Goal: Information Seeking & Learning: Learn about a topic

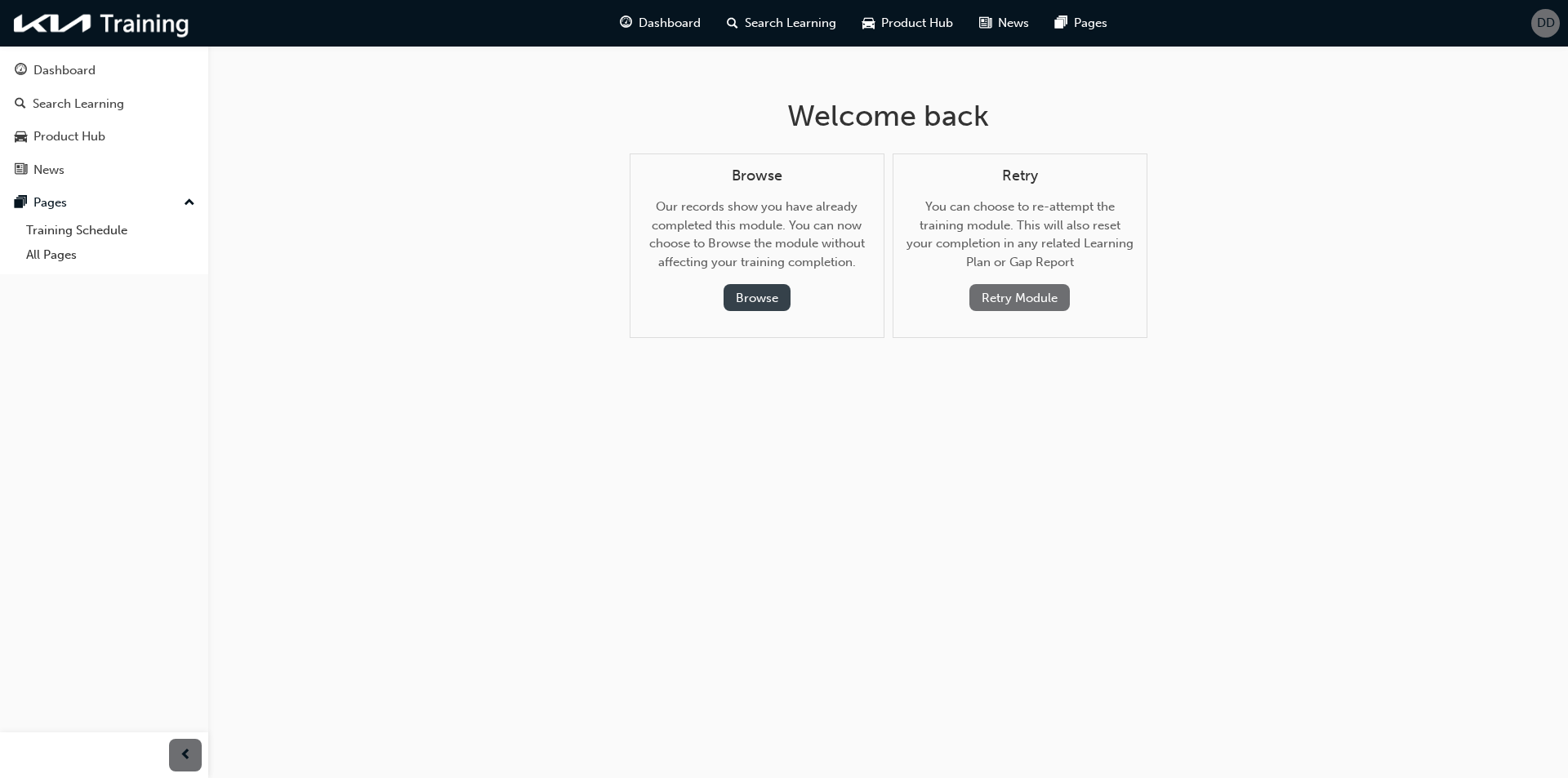
click at [773, 300] on button "Browse" at bounding box center [757, 297] width 67 height 27
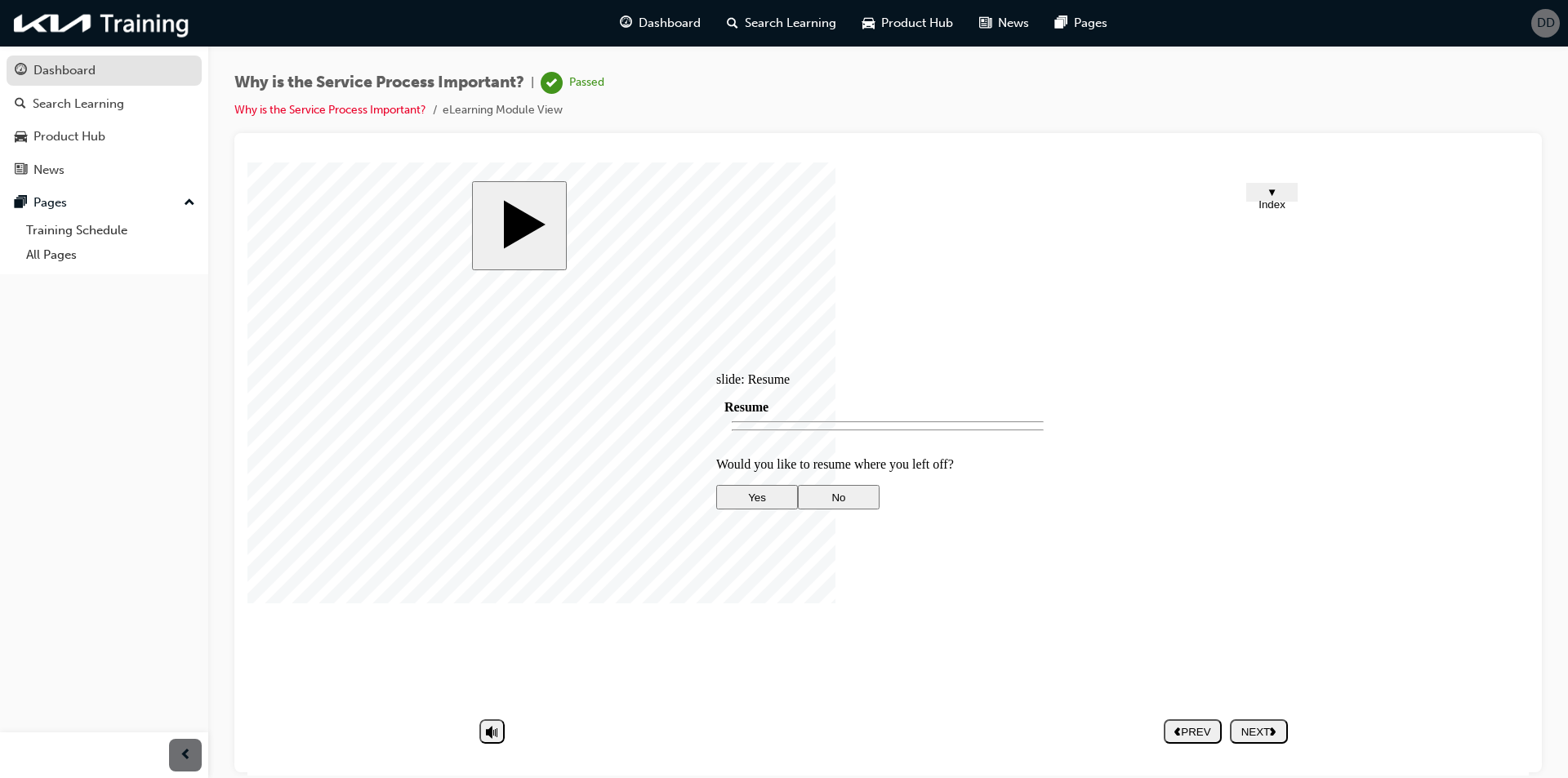
click at [56, 70] on div "Dashboard" at bounding box center [64, 71] width 62 height 19
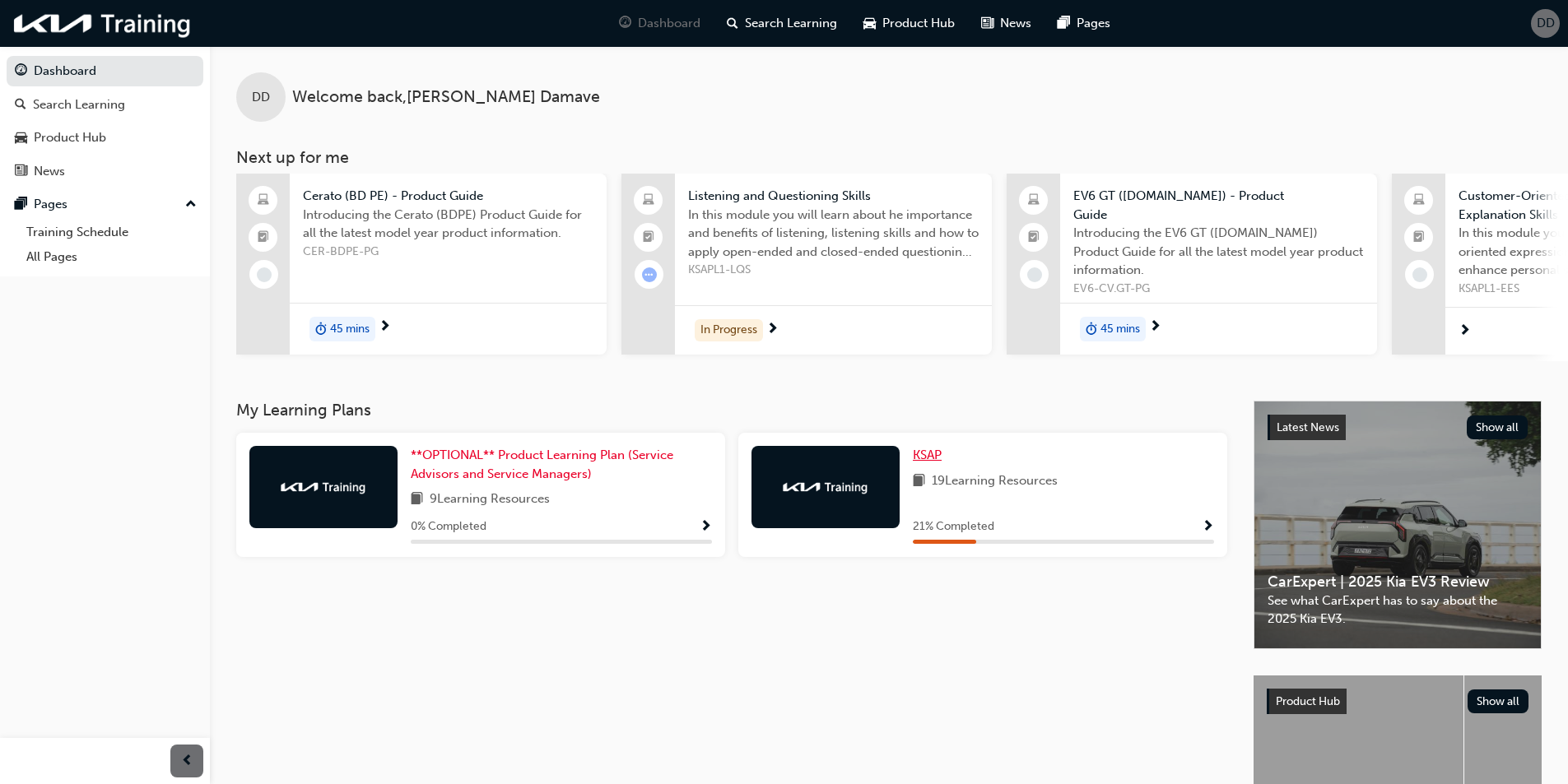
click at [932, 452] on span "KSAP" at bounding box center [927, 454] width 29 height 15
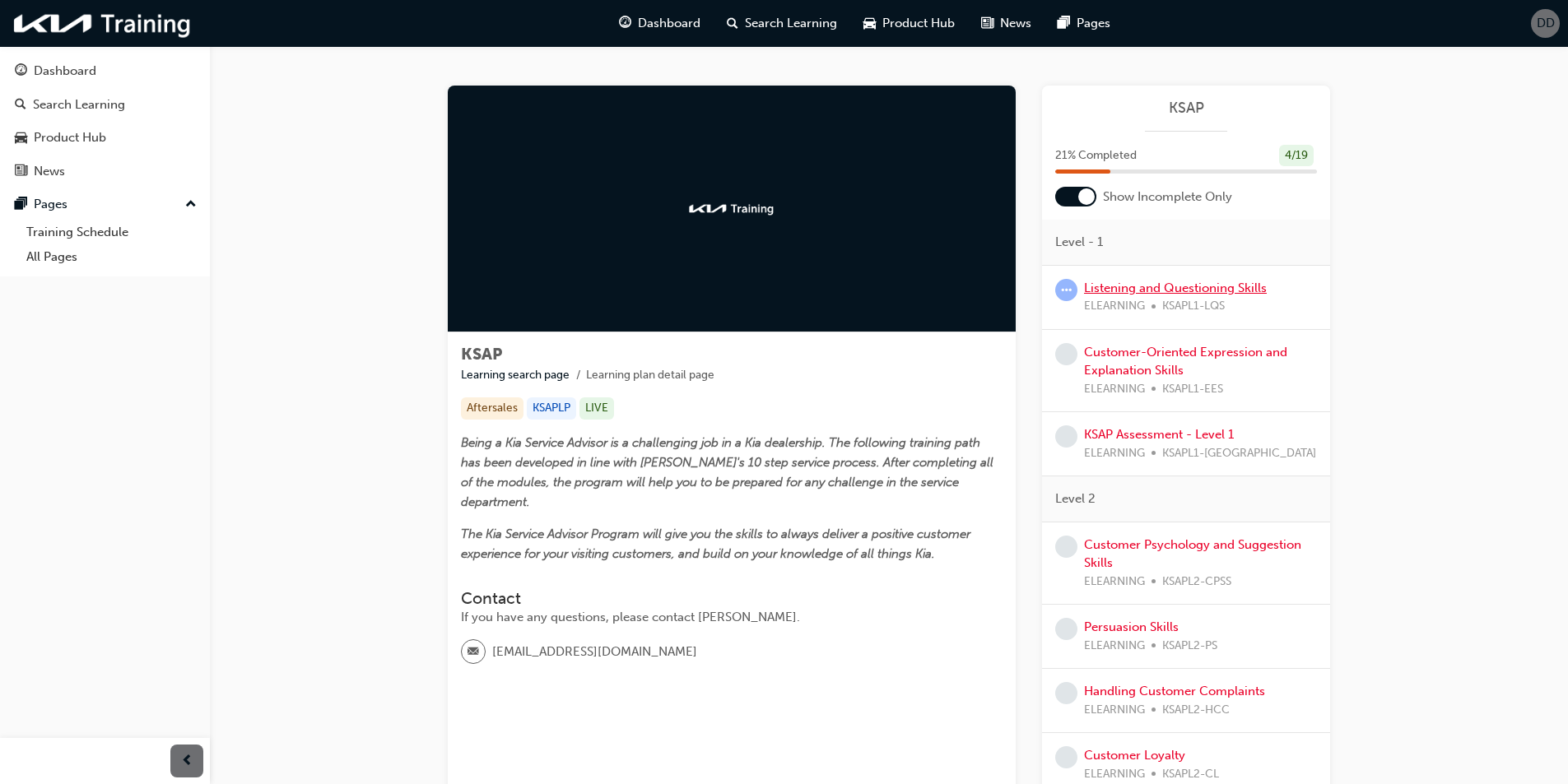
click at [1143, 293] on link "Listening and Questioning Skills" at bounding box center [1175, 288] width 183 height 15
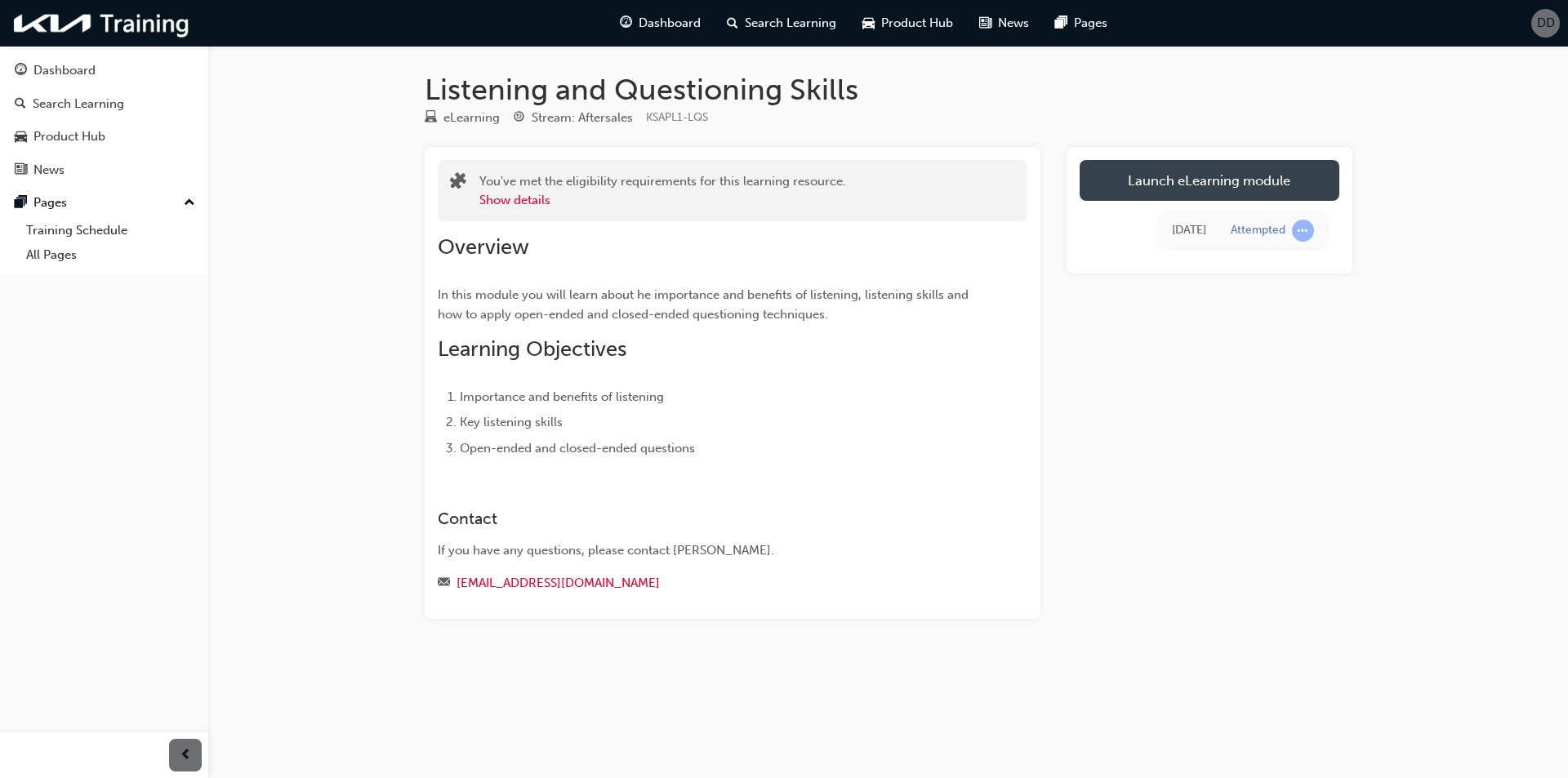
click at [1204, 179] on link "Launch eLearning module" at bounding box center [1209, 180] width 260 height 41
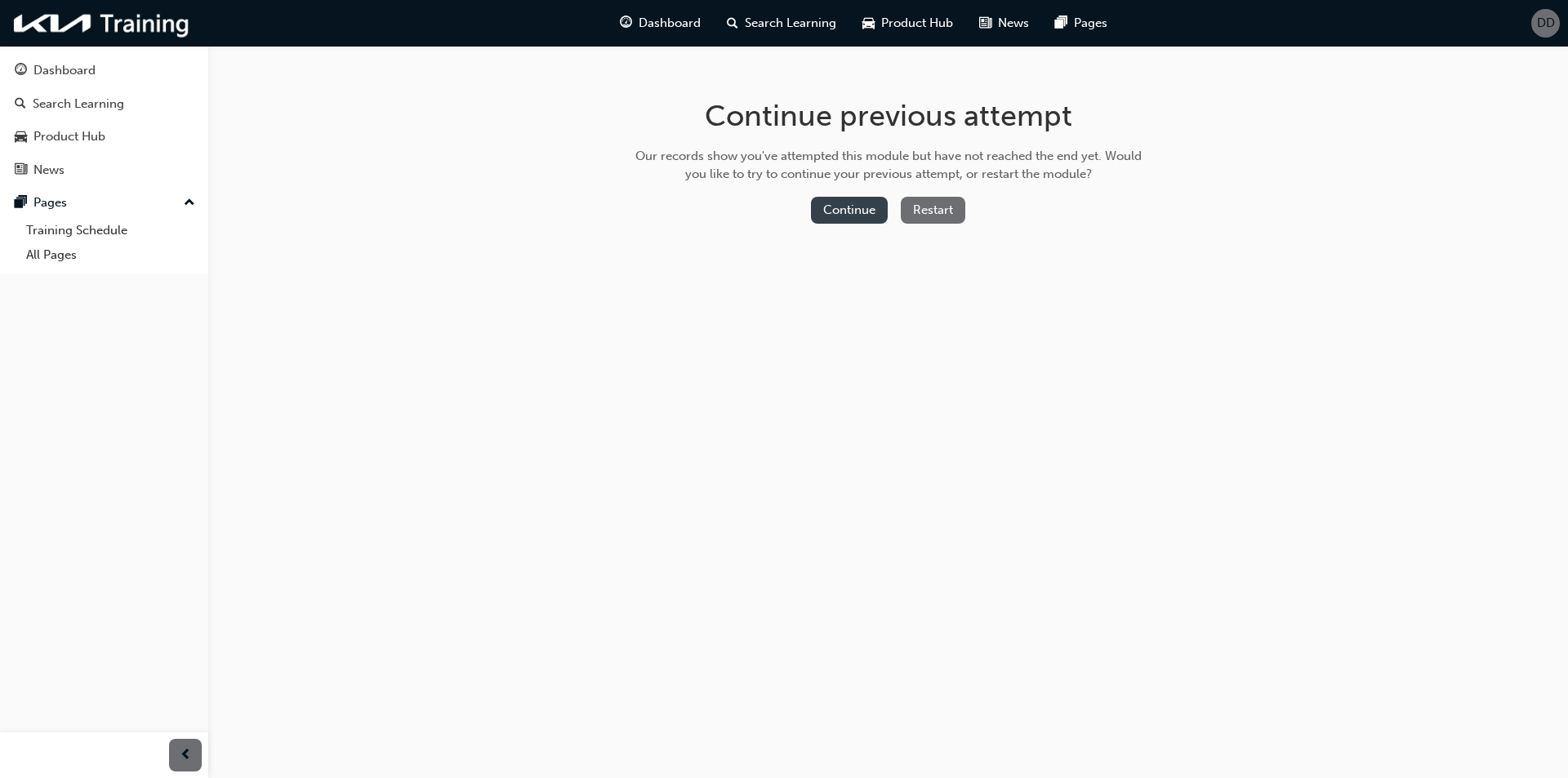
click at [836, 210] on button "Continue" at bounding box center [850, 210] width 76 height 27
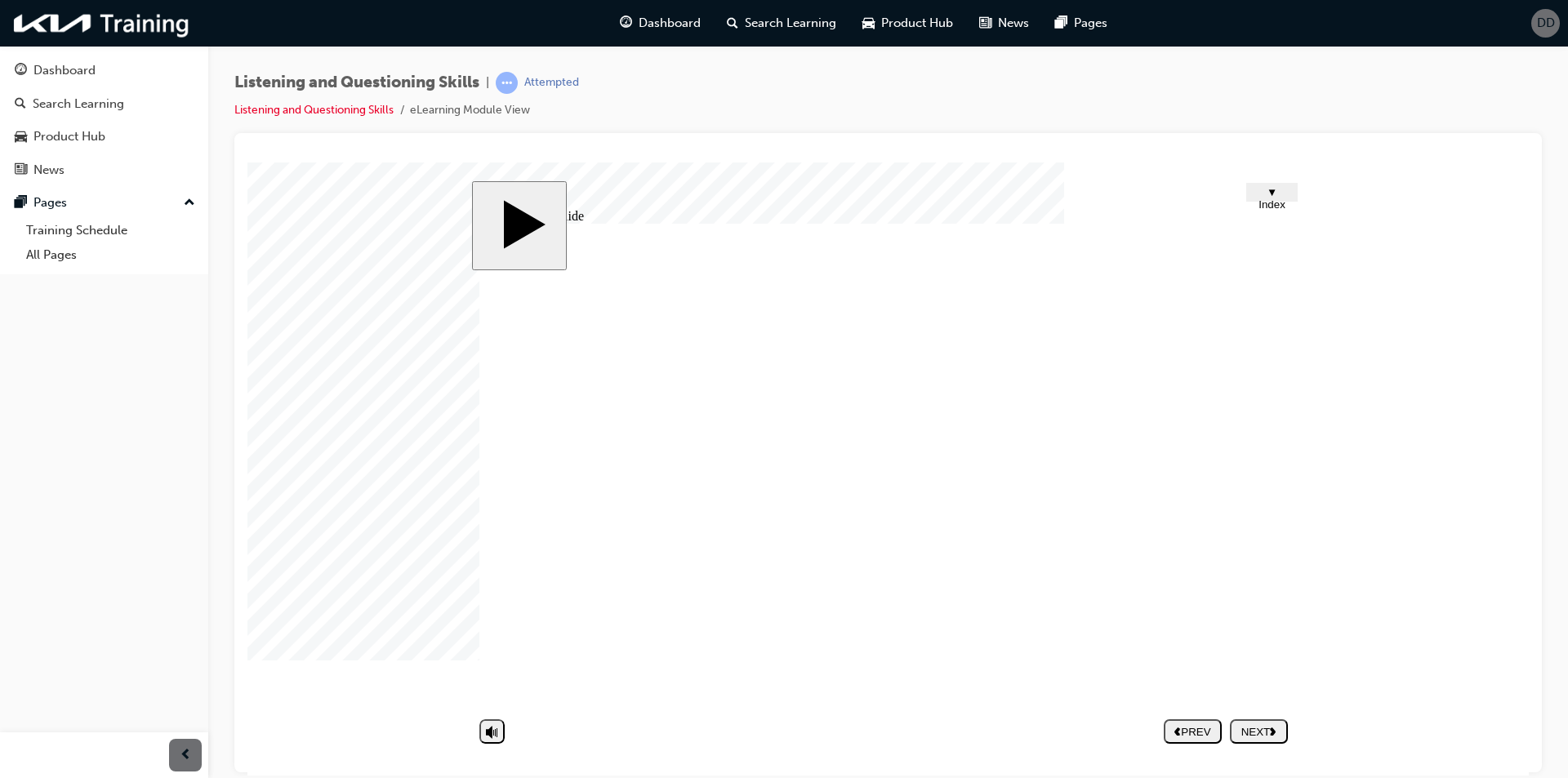
click at [1257, 735] on div "NEXT" at bounding box center [1259, 731] width 45 height 12
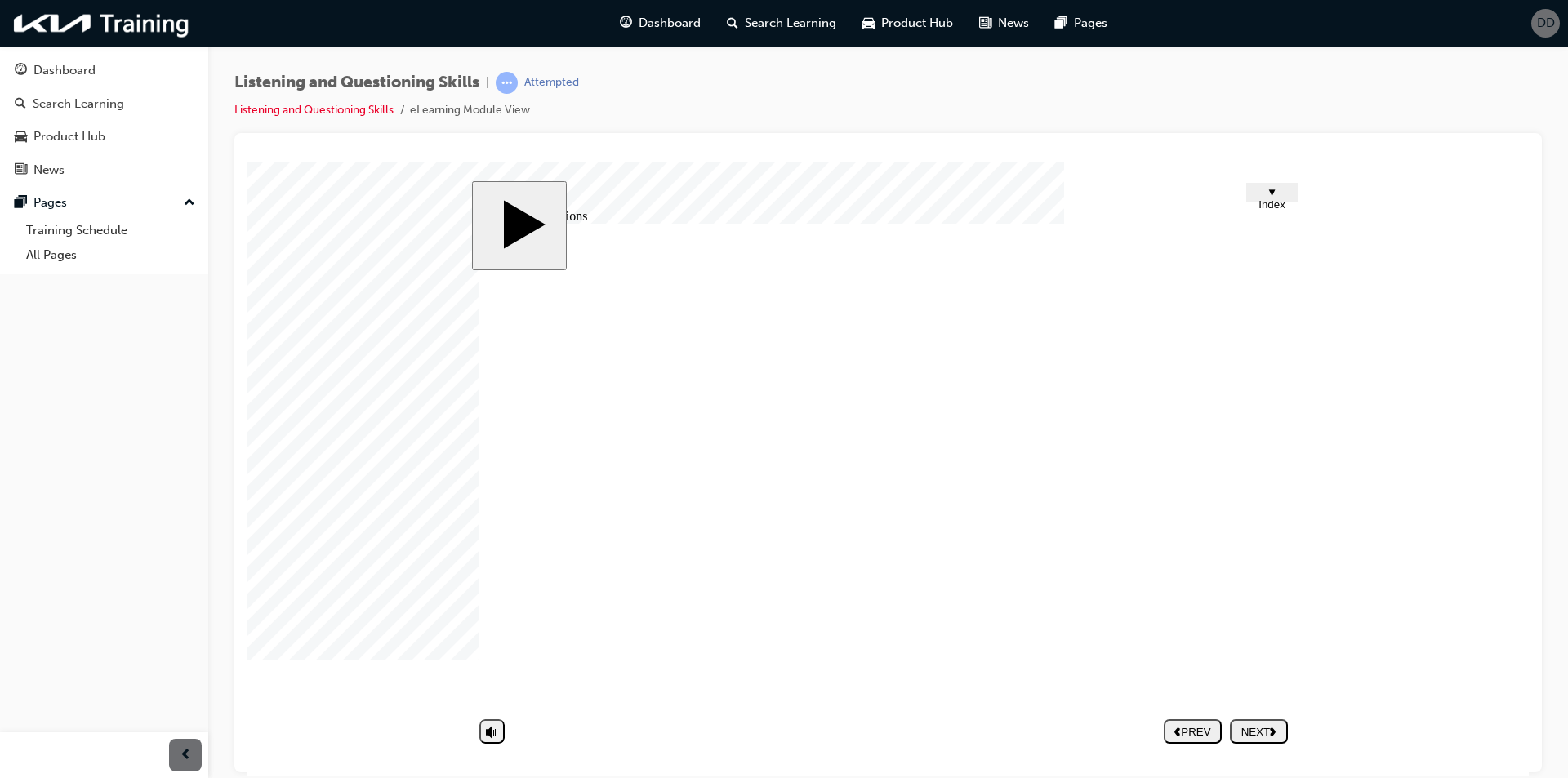
click at [1255, 733] on div "NEXT" at bounding box center [1259, 731] width 45 height 12
drag, startPoint x: 894, startPoint y: 458, endPoint x: 879, endPoint y: 465, distance: 16.6
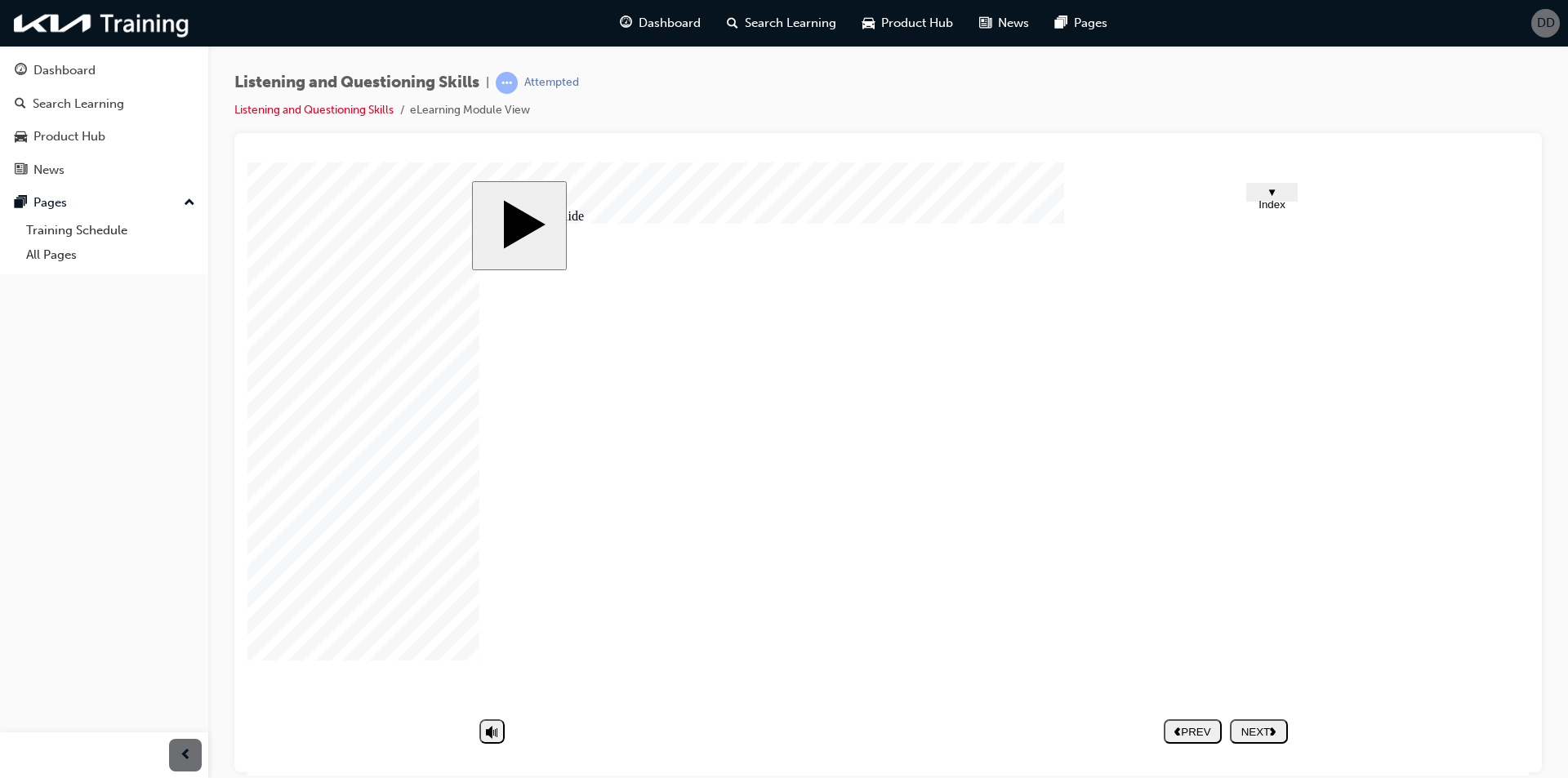
type textarea "b"
type textarea "ba"
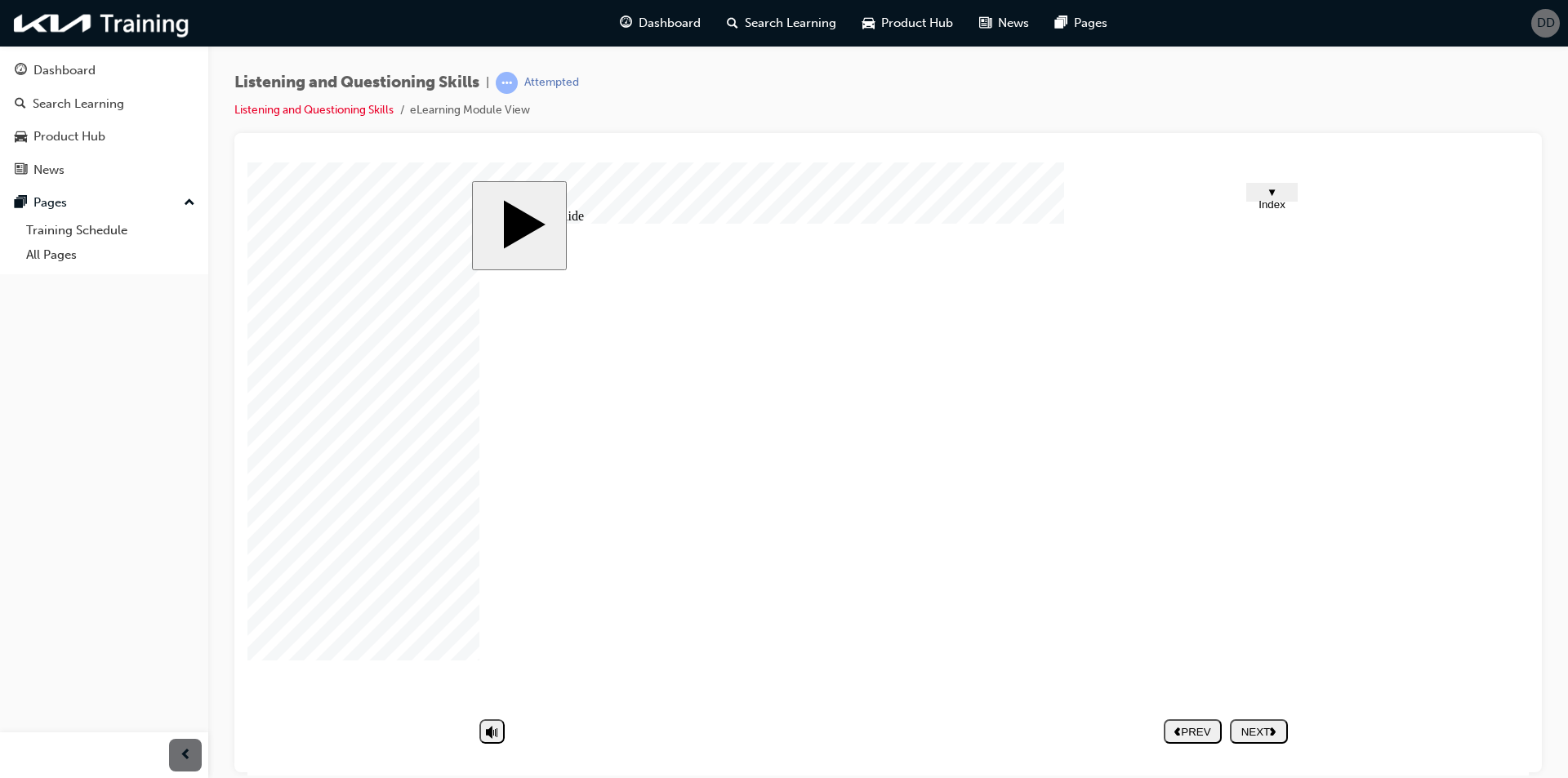
type textarea "ba"
type textarea "bad"
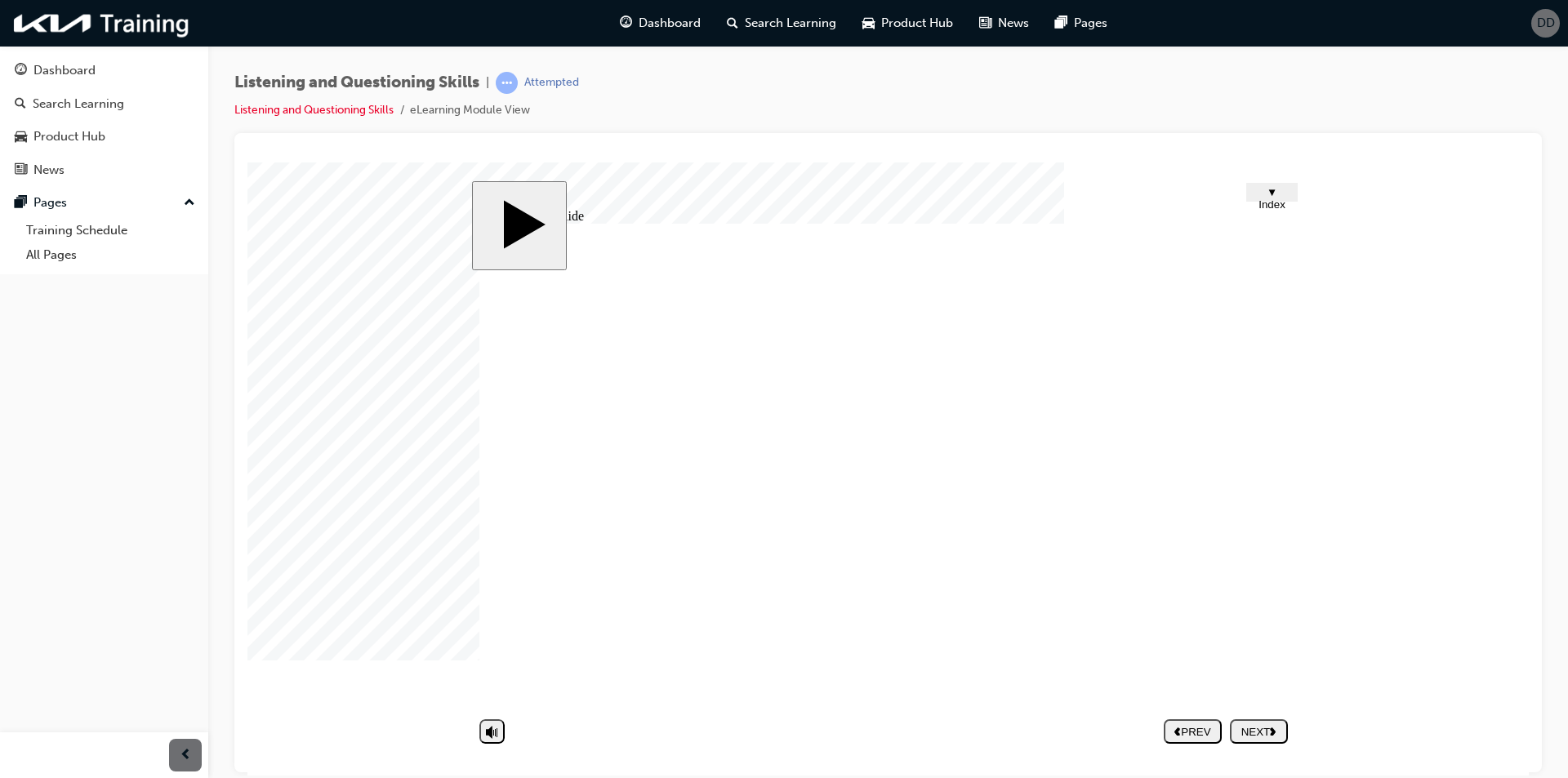
type textarea "bad c"
type textarea "bad co"
type textarea "bad com"
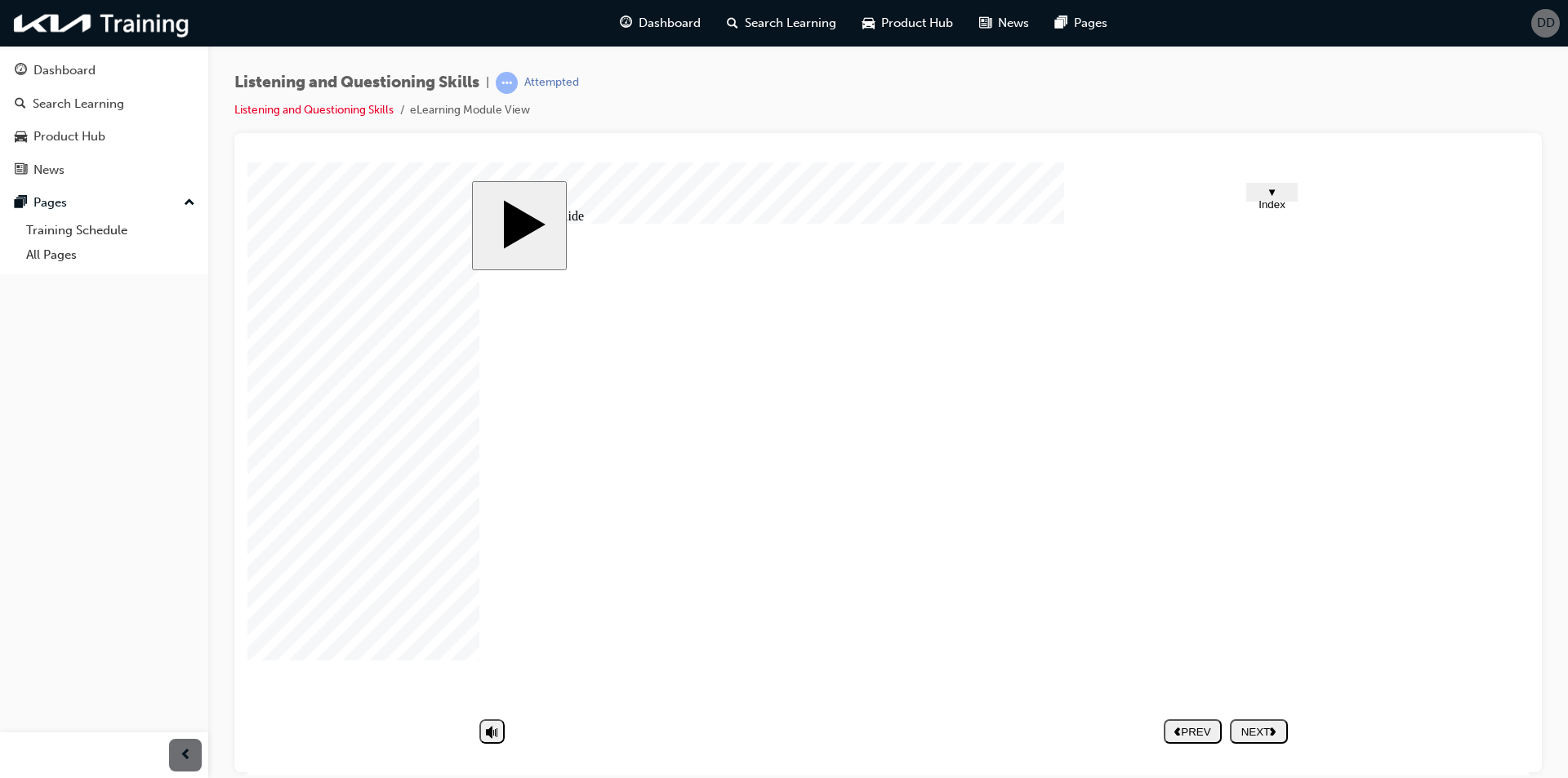
type textarea "bad com"
type textarea "bad comm"
type textarea "bad commu"
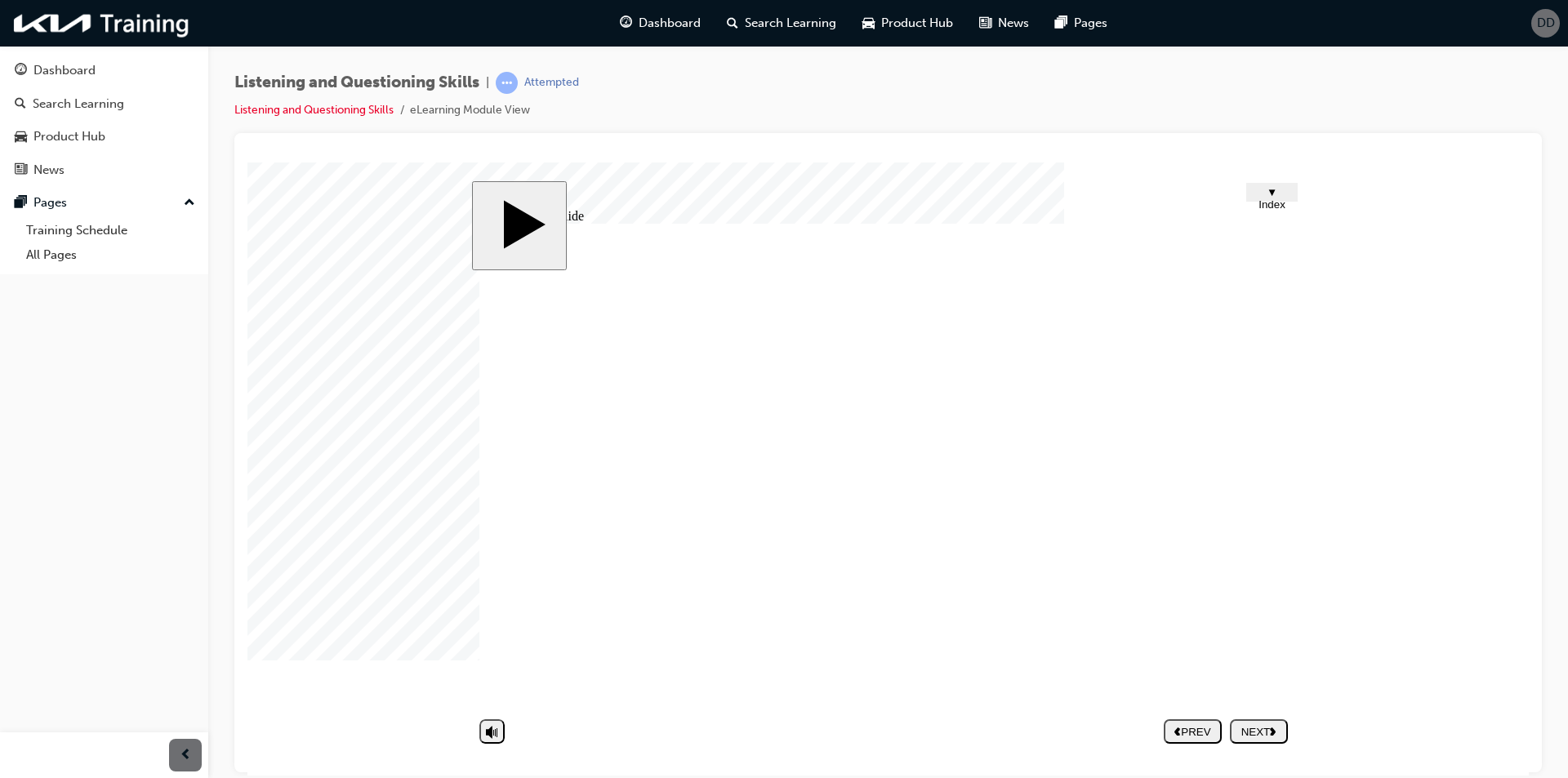
type textarea "bad commun"
type textarea "bad communi"
type textarea "bad communic"
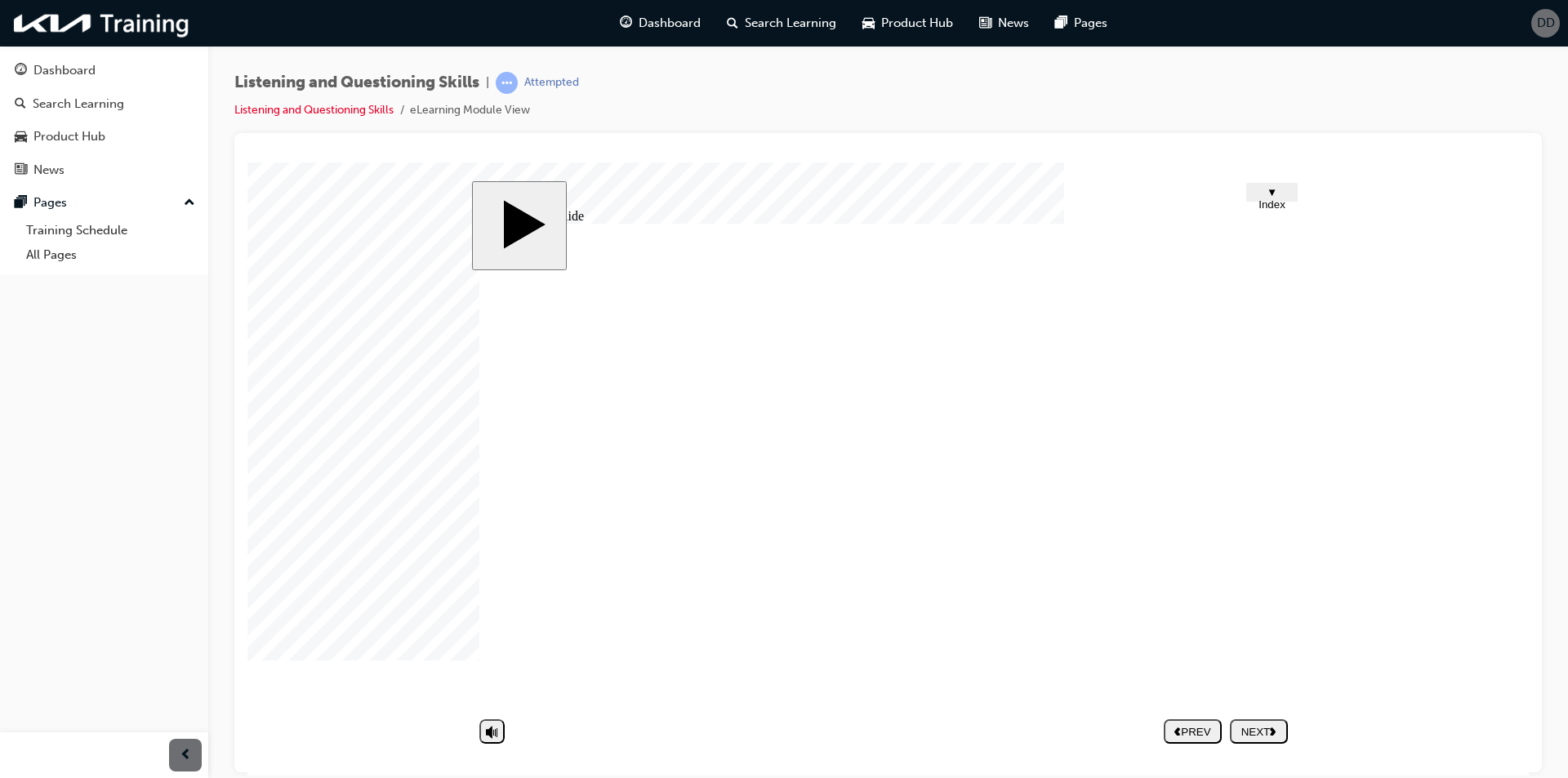
type textarea "bad communic"
type textarea "bad communica"
type textarea "bad communicat"
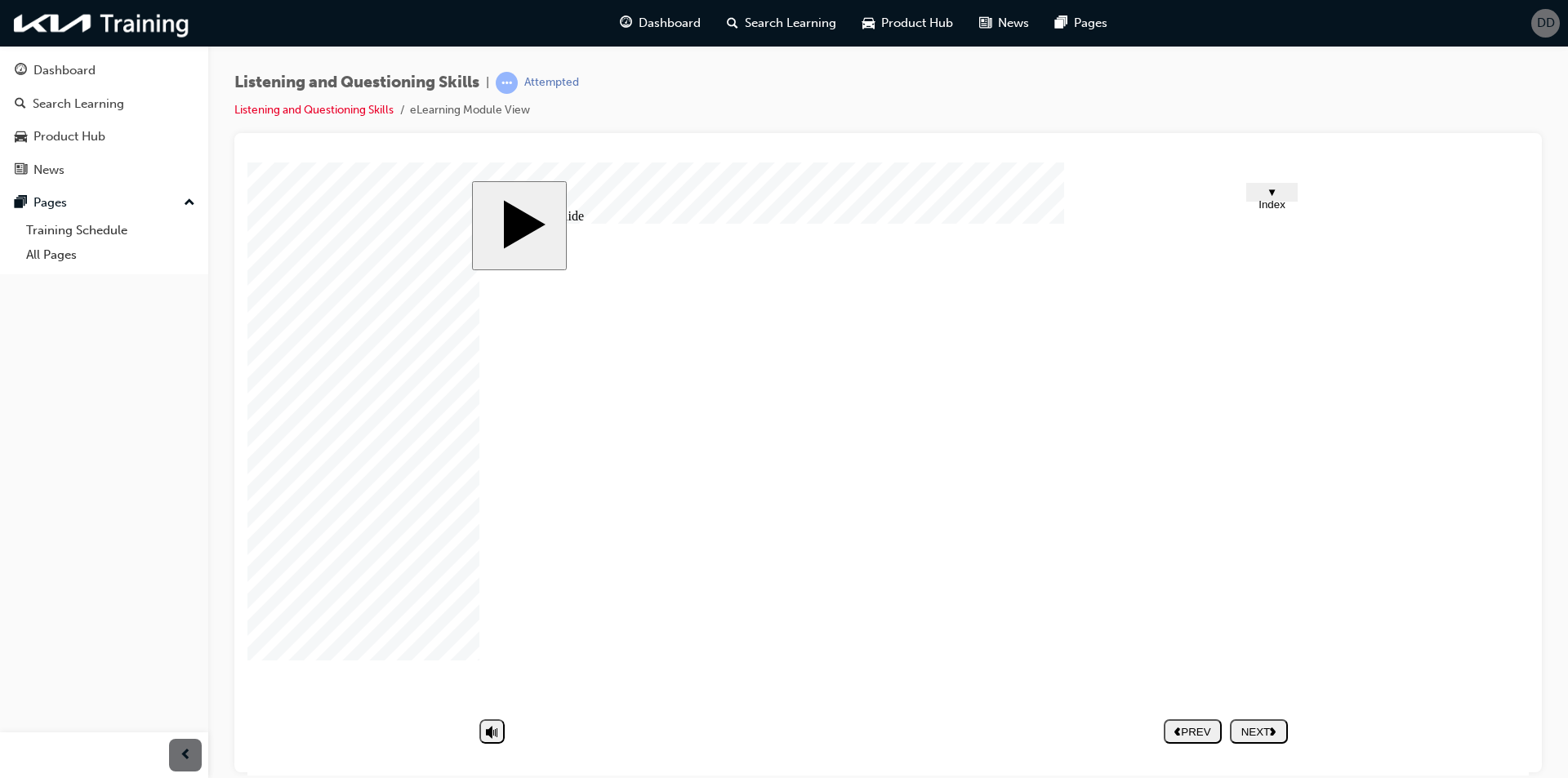
type textarea "bad communicati"
type textarea "bad communicatio"
type textarea "bad communication"
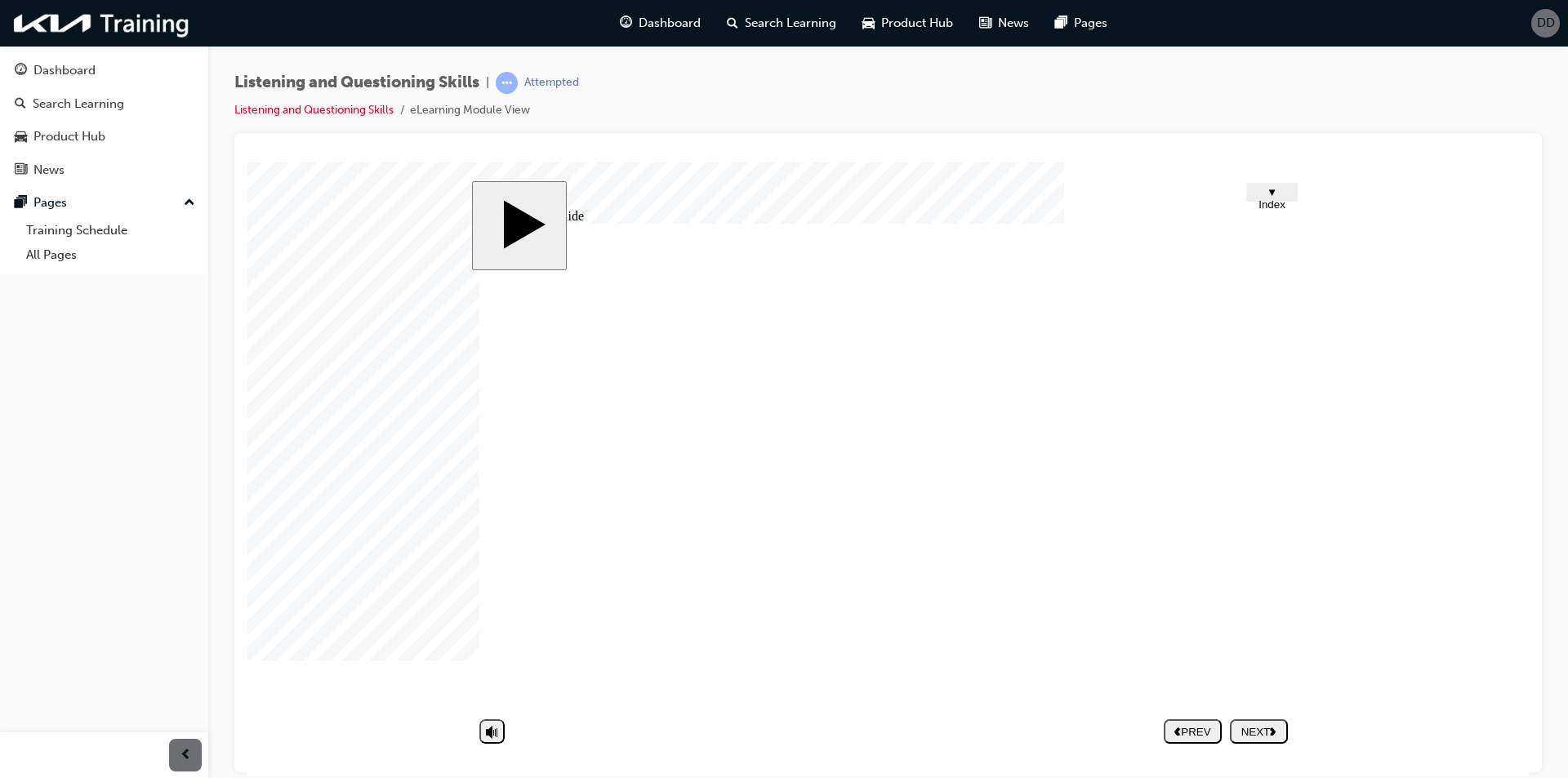
type textarea "bad communication"
click at [1256, 729] on div "NEXT" at bounding box center [1259, 731] width 45 height 12
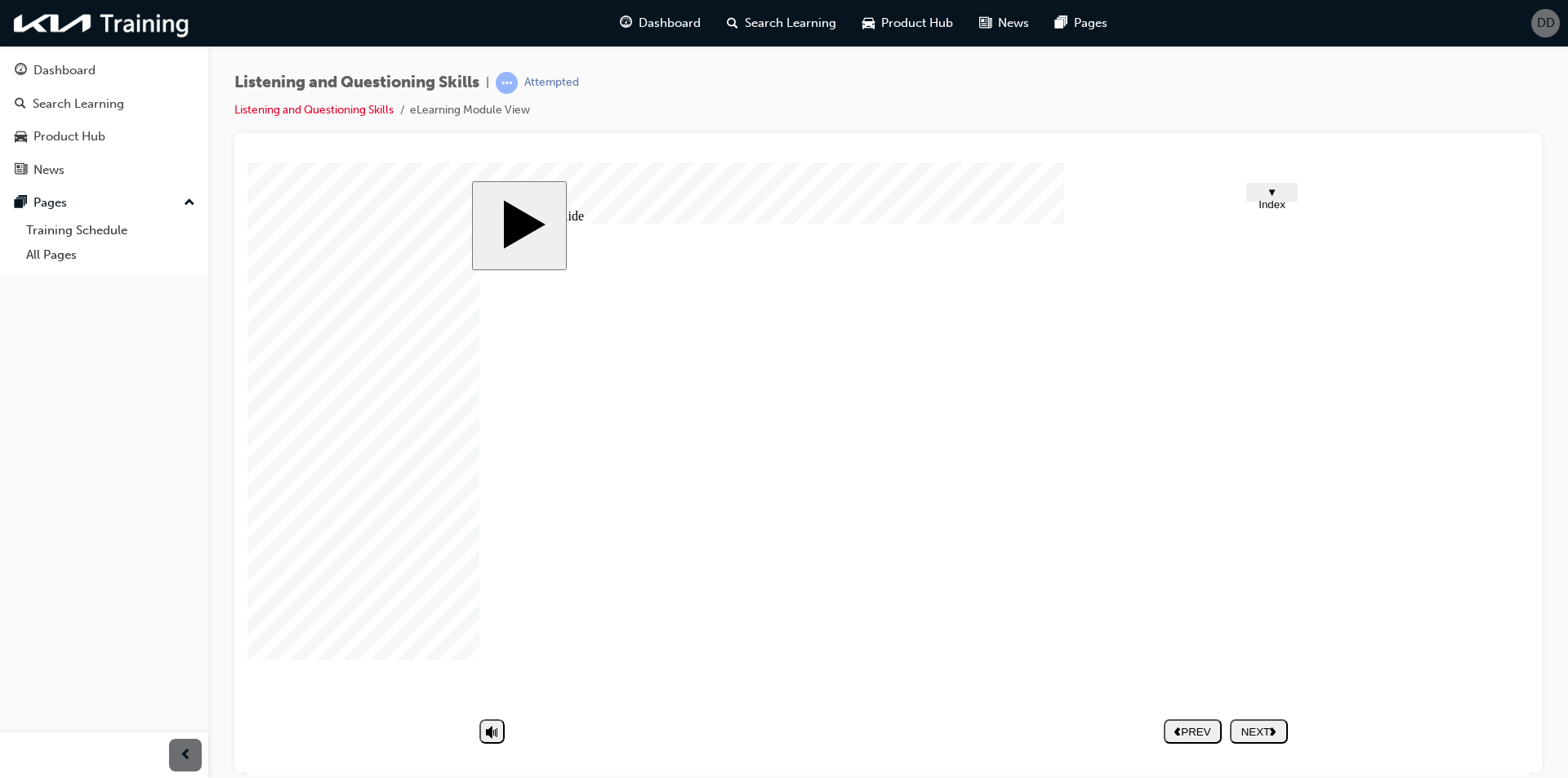
click at [1247, 715] on nav "PREV NEXT SUBMIT" at bounding box center [1226, 730] width 124 height 37
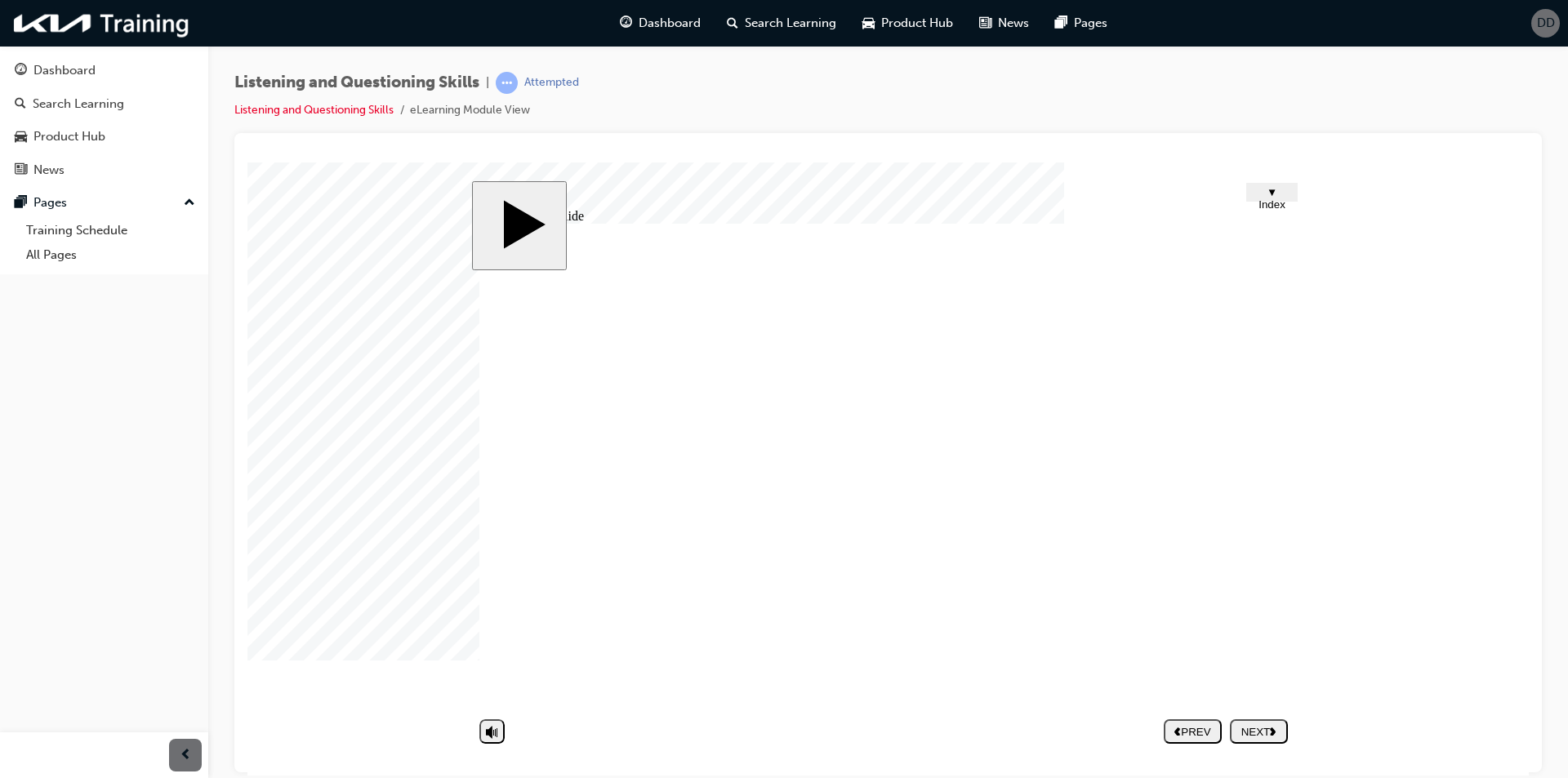
click at [1249, 725] on div "NEXT" at bounding box center [1259, 731] width 45 height 12
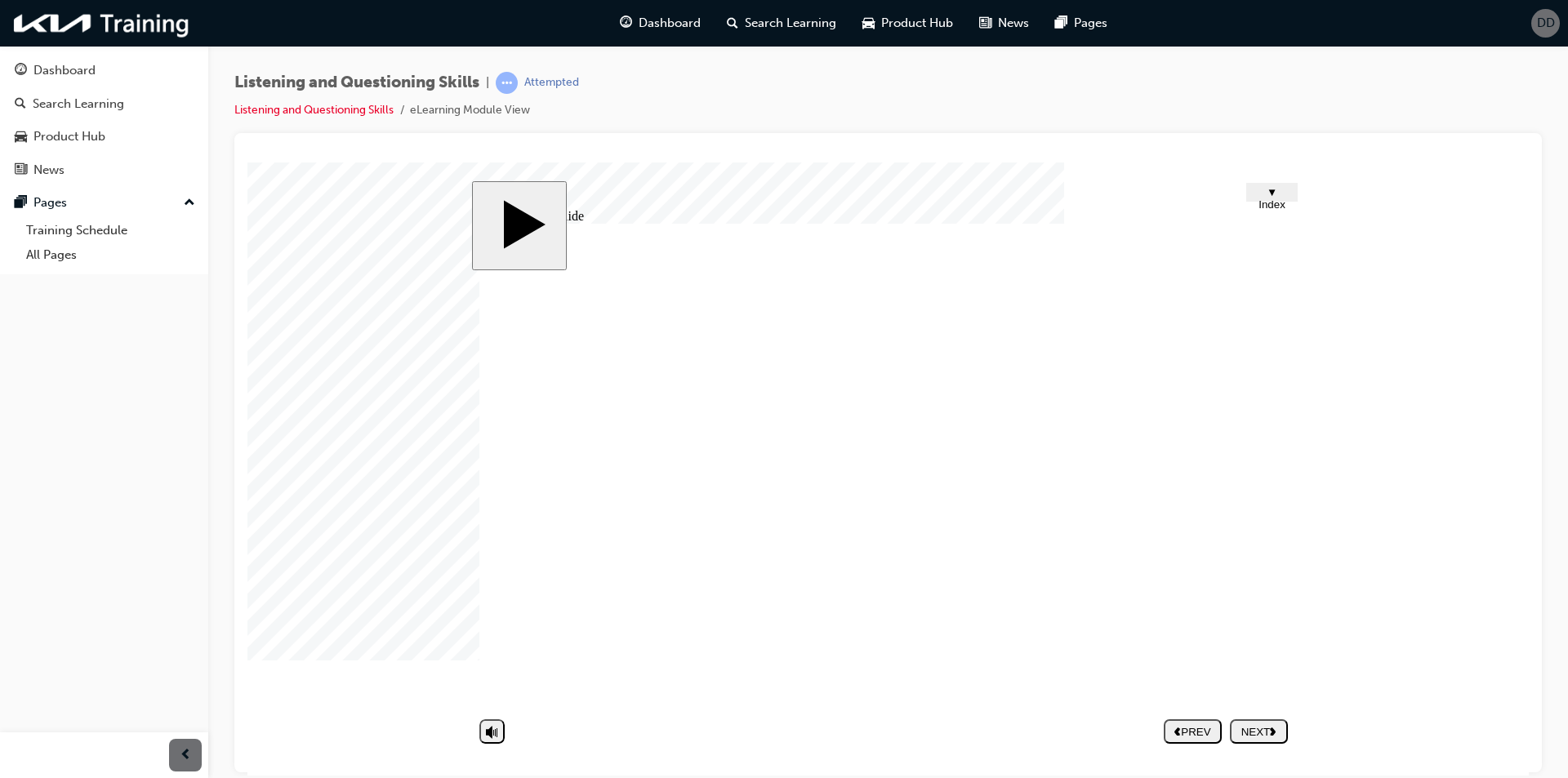
click at [1273, 723] on button "NEXT" at bounding box center [1259, 730] width 58 height 24
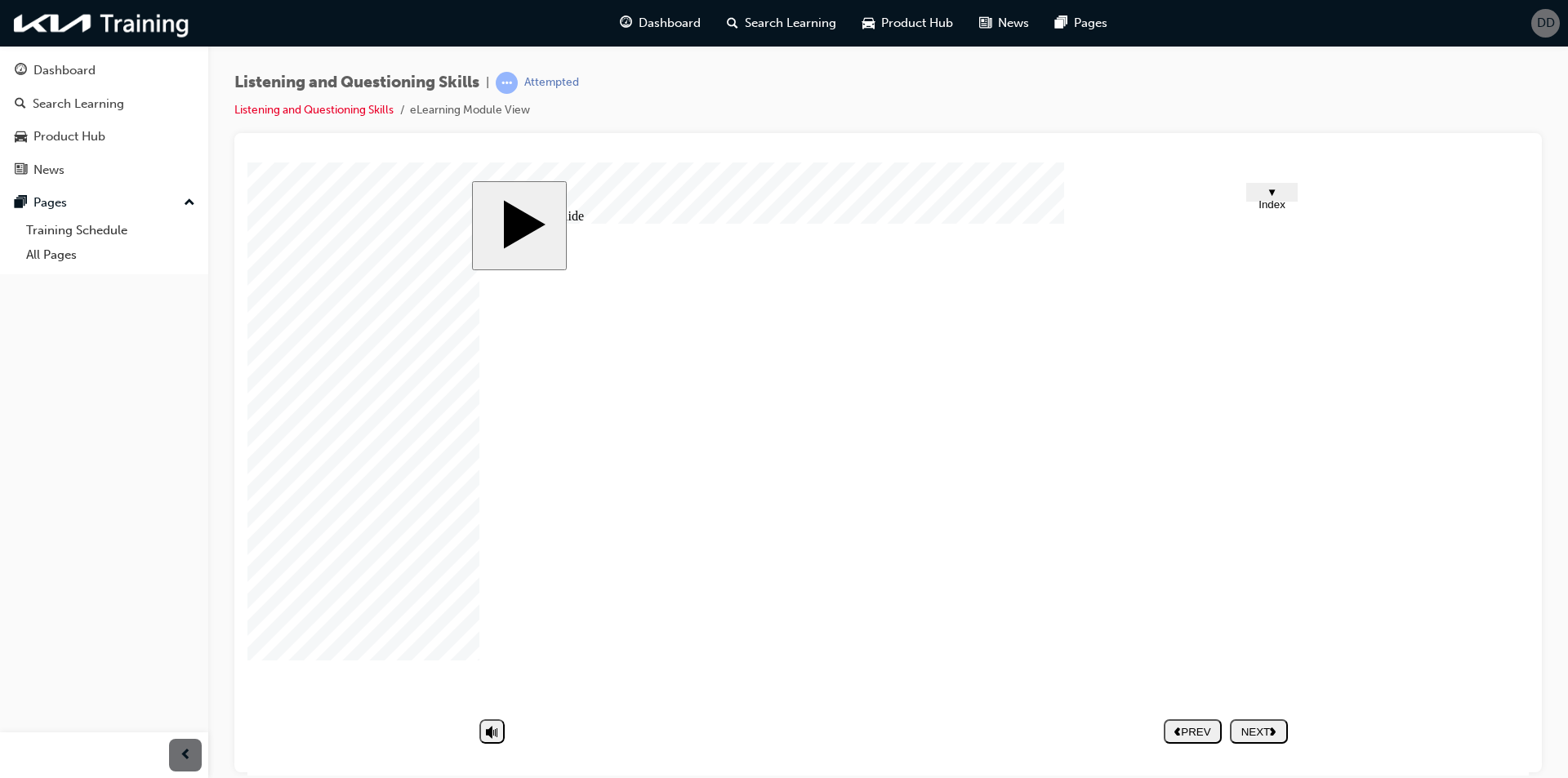
click at [1267, 729] on div "NEXT" at bounding box center [1259, 731] width 45 height 12
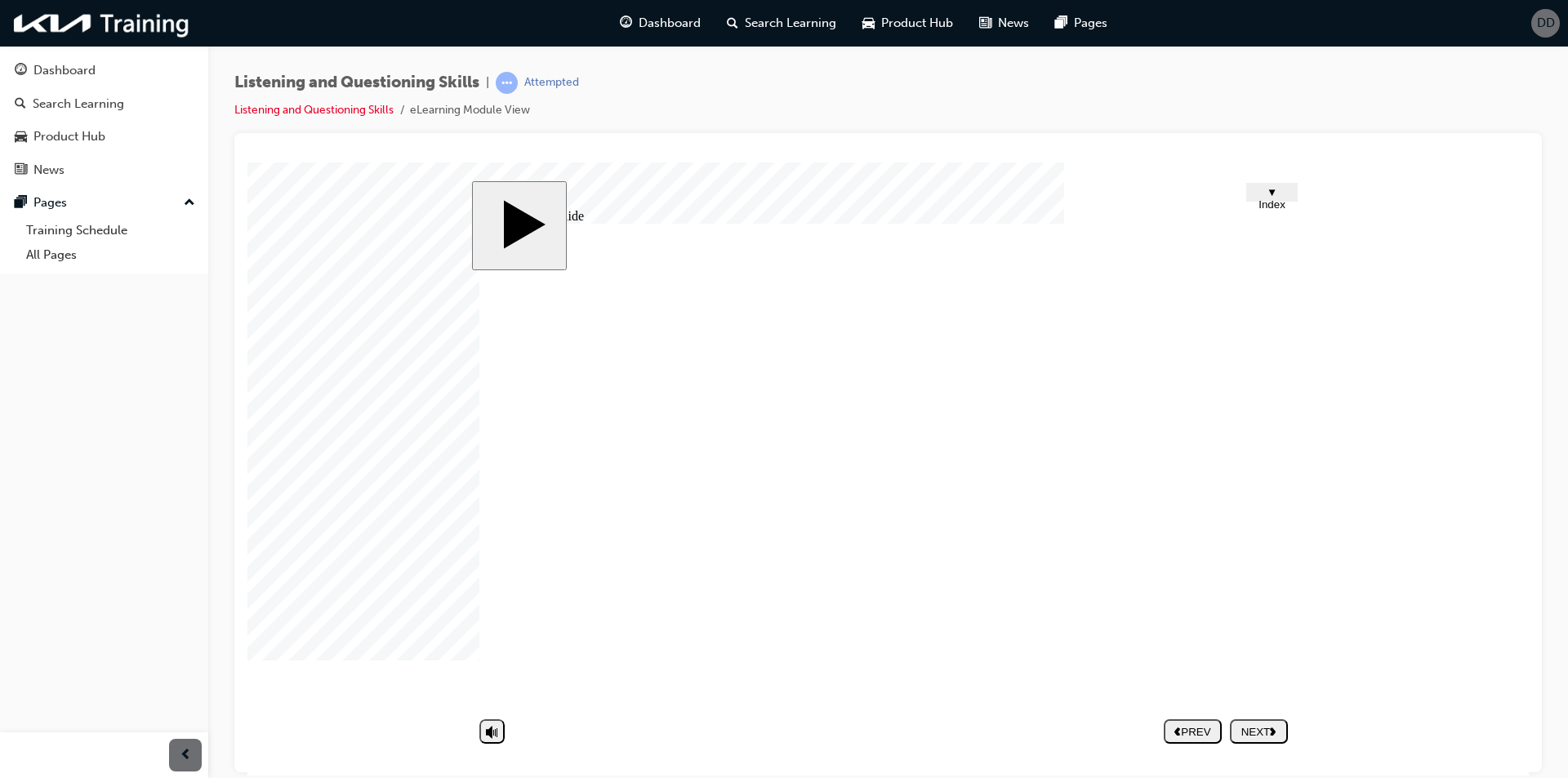
click at [1260, 735] on div "NEXT" at bounding box center [1259, 731] width 45 height 12
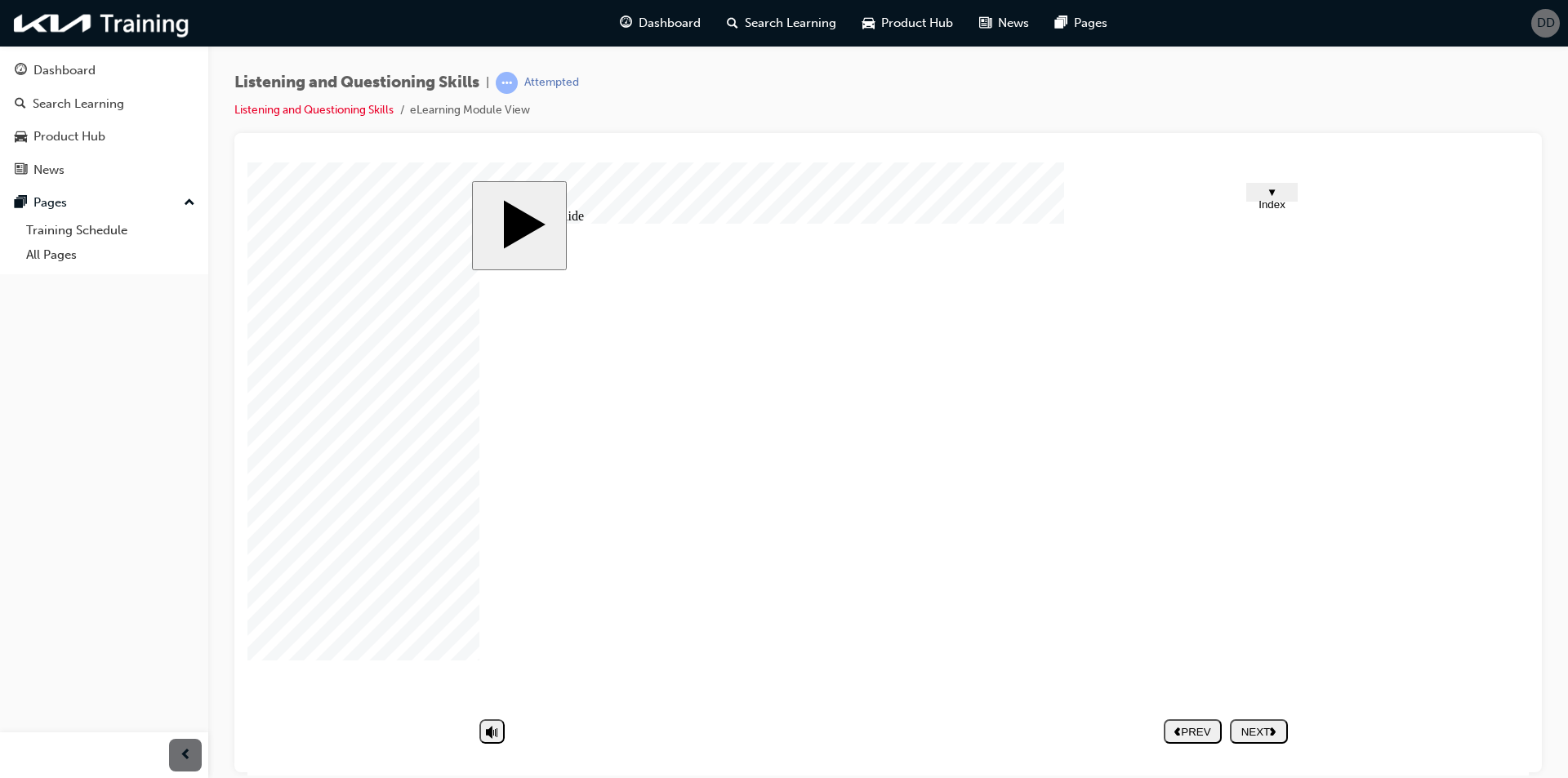
click at [1261, 740] on button "NEXT" at bounding box center [1259, 730] width 58 height 24
click at [1278, 736] on div "NEXT" at bounding box center [1259, 731] width 45 height 12
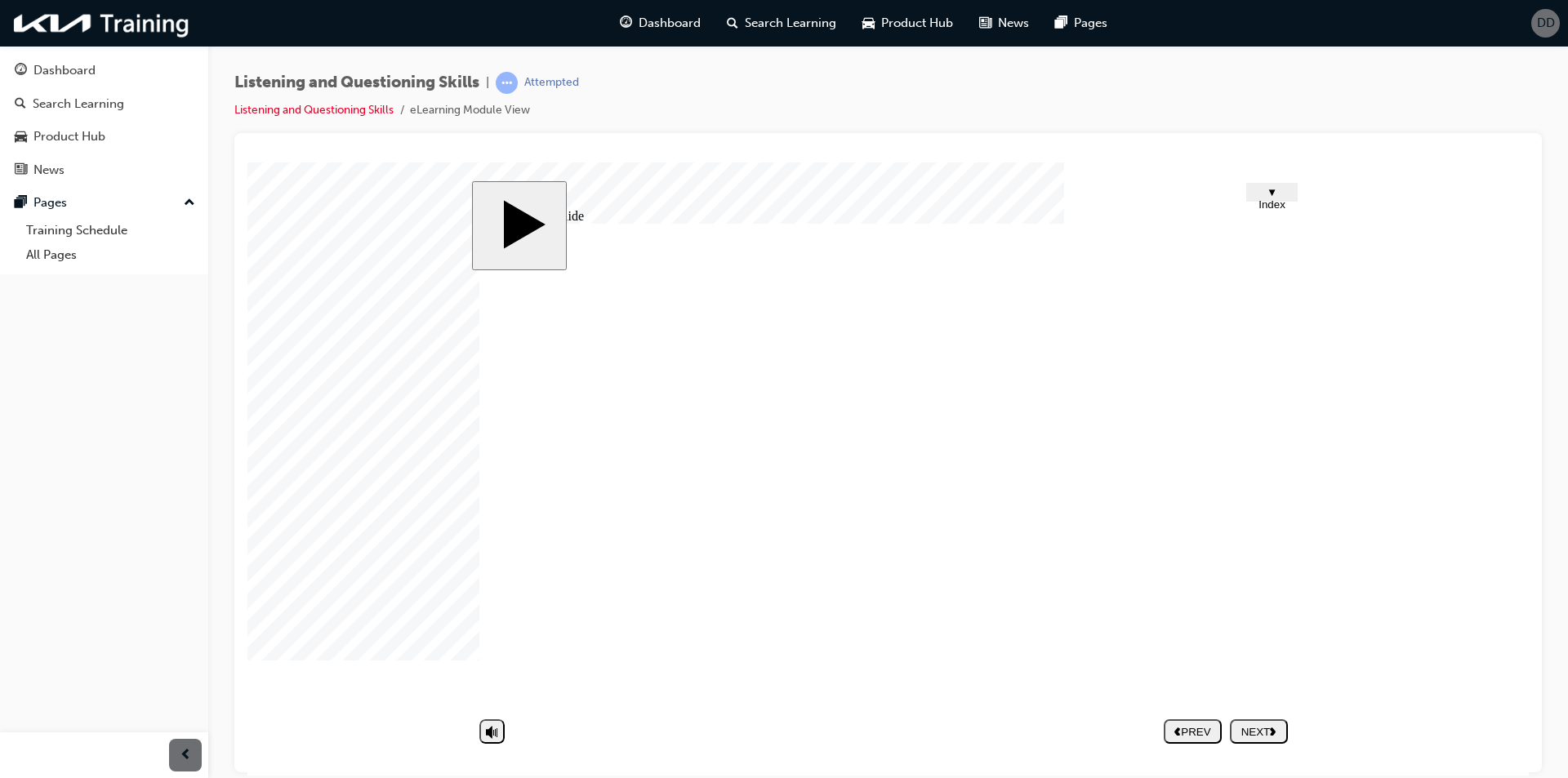
click at [1256, 732] on div "NEXT" at bounding box center [1259, 731] width 45 height 12
